Goal: Navigation & Orientation: Understand site structure

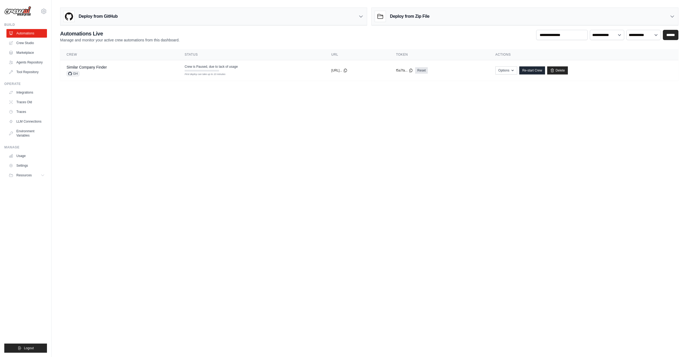
click at [321, 307] on body "[EMAIL_ADDRESS][DOMAIN_NAME] Settings Build Automations" at bounding box center [343, 178] width 687 height 357
click at [17, 46] on link "Crew Studio" at bounding box center [27, 43] width 41 height 9
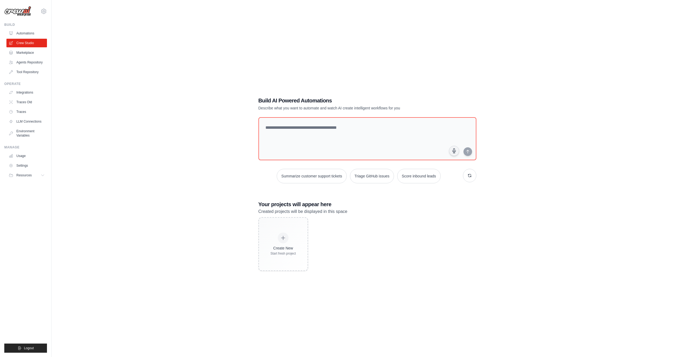
click at [261, 102] on h1 "Build AI Powered Automations" at bounding box center [349, 101] width 180 height 8
copy h1 "Build AI Powered Automations"
click at [256, 104] on div "Build AI Powered Automations Describe what you want to automate and watch AI cr…" at bounding box center [367, 183] width 231 height 191
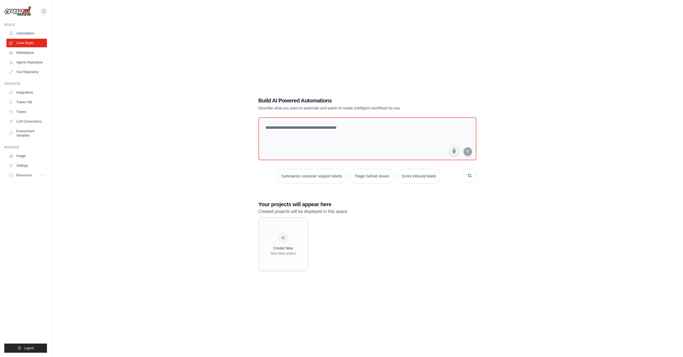
click at [263, 108] on p "Describe what you want to automate and watch AI create intelligent workflows fo…" at bounding box center [349, 107] width 180 height 5
copy p "Describe what you want to automate and watch AI create intelligent workflows fo…"
click at [263, 108] on p "Describe what you want to automate and watch AI create intelligent workflows fo…" at bounding box center [349, 107] width 180 height 5
click at [242, 108] on div "Build AI Powered Automations Describe what you want to automate and watch AI cr…" at bounding box center [367, 183] width 615 height 357
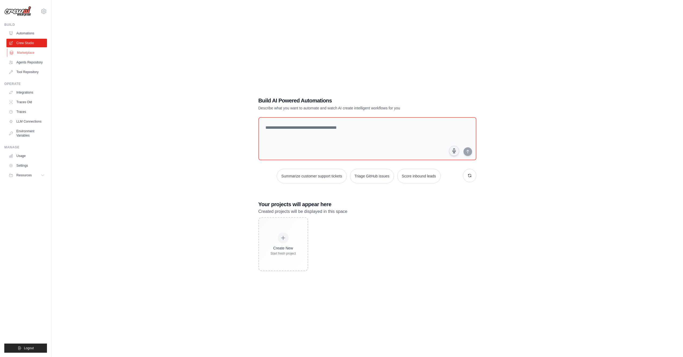
click at [24, 55] on link "Marketplace" at bounding box center [27, 52] width 41 height 9
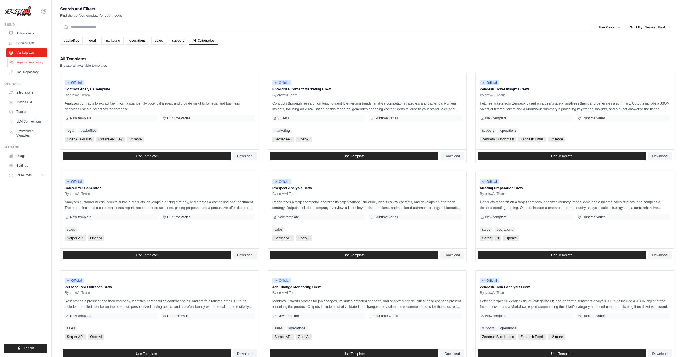
click at [26, 64] on link "Agents Repository" at bounding box center [27, 62] width 41 height 9
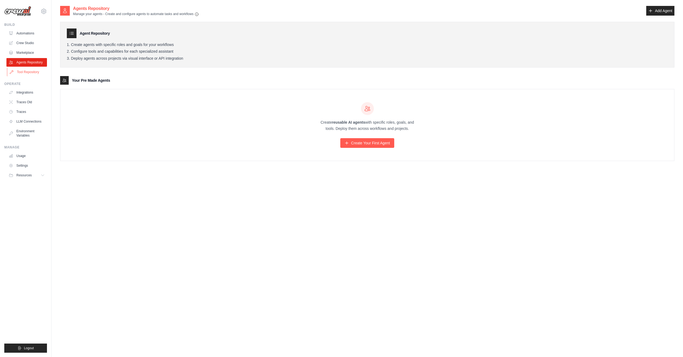
click at [27, 73] on link "Tool Repository" at bounding box center [27, 72] width 41 height 9
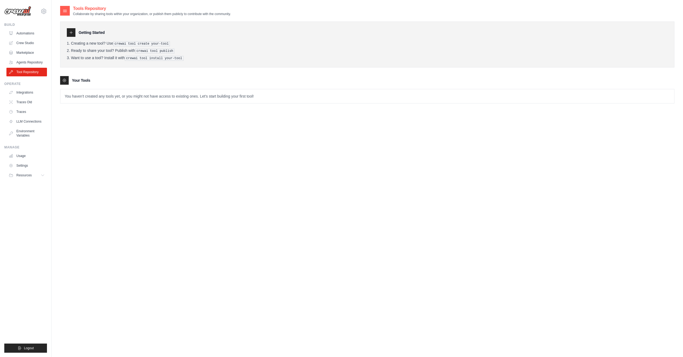
click at [56, 70] on div "Tools Repository Collaborate by sharing tools within your organization, or publ…" at bounding box center [368, 183] width 632 height 357
drag, startPoint x: 50, startPoint y: 71, endPoint x: 40, endPoint y: 72, distance: 10.1
click at [40, 72] on div "[EMAIL_ADDRESS][DOMAIN_NAME] Settings Build Automations" at bounding box center [26, 178] width 52 height 357
copy link "Tool Repository"
click at [100, 72] on div "Getting Started Creating a new tool? Use crewai tool create your-tool Ready to …" at bounding box center [367, 59] width 615 height 87
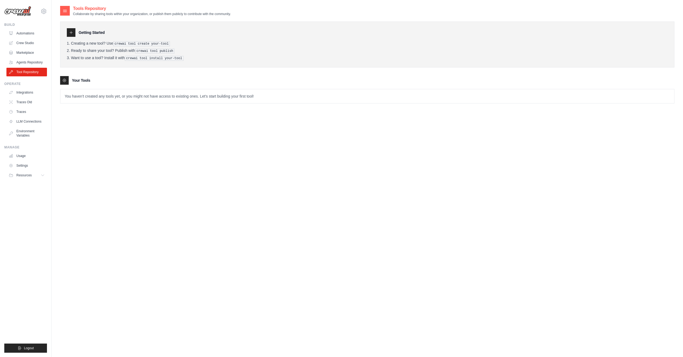
click at [145, 155] on div "Tools Repository Collaborate by sharing tools within your organization, or publ…" at bounding box center [367, 183] width 615 height 357
